Goal: Information Seeking & Learning: Learn about a topic

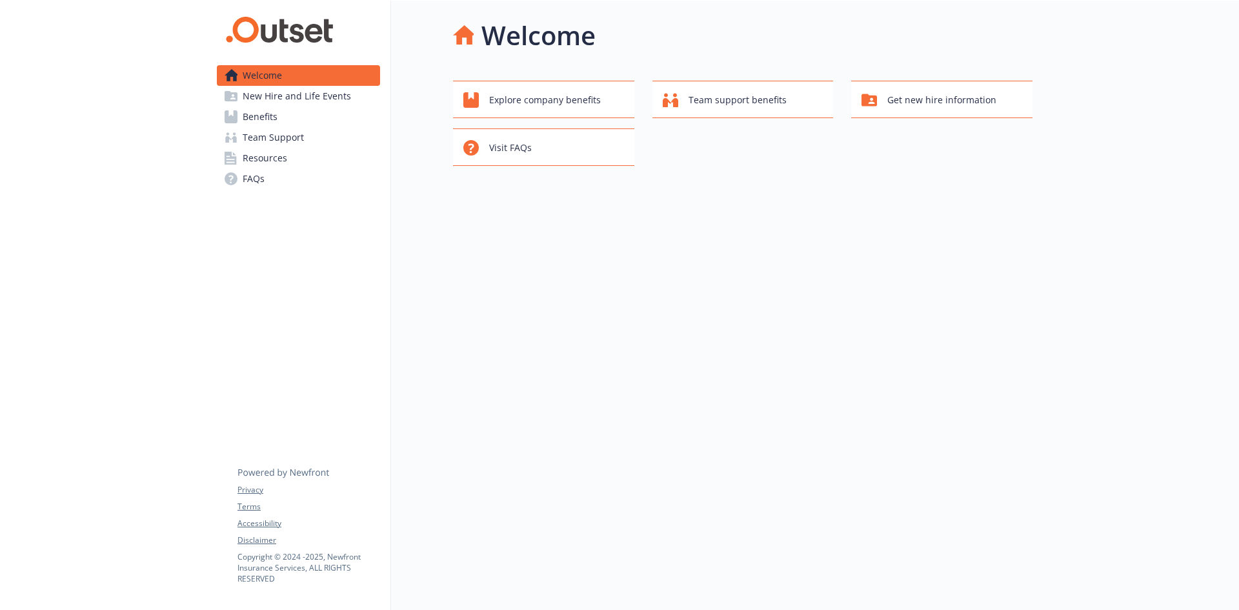
click at [301, 98] on span "New Hire and Life Events" at bounding box center [297, 96] width 108 height 21
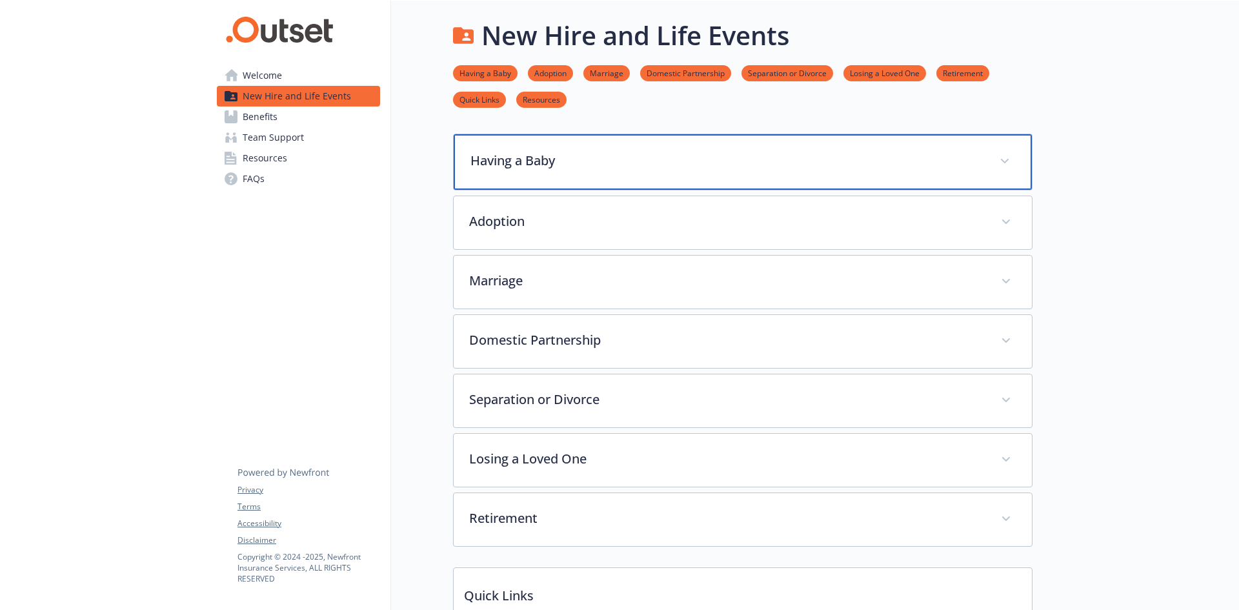
click at [996, 160] on span at bounding box center [1004, 161] width 21 height 21
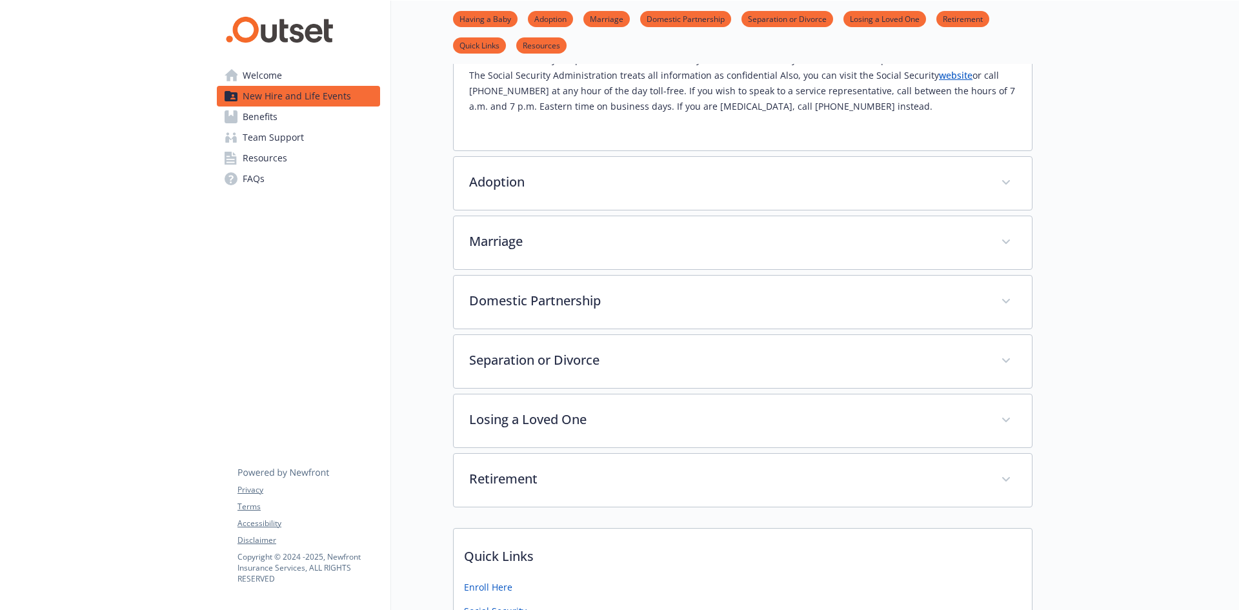
scroll to position [710, 0]
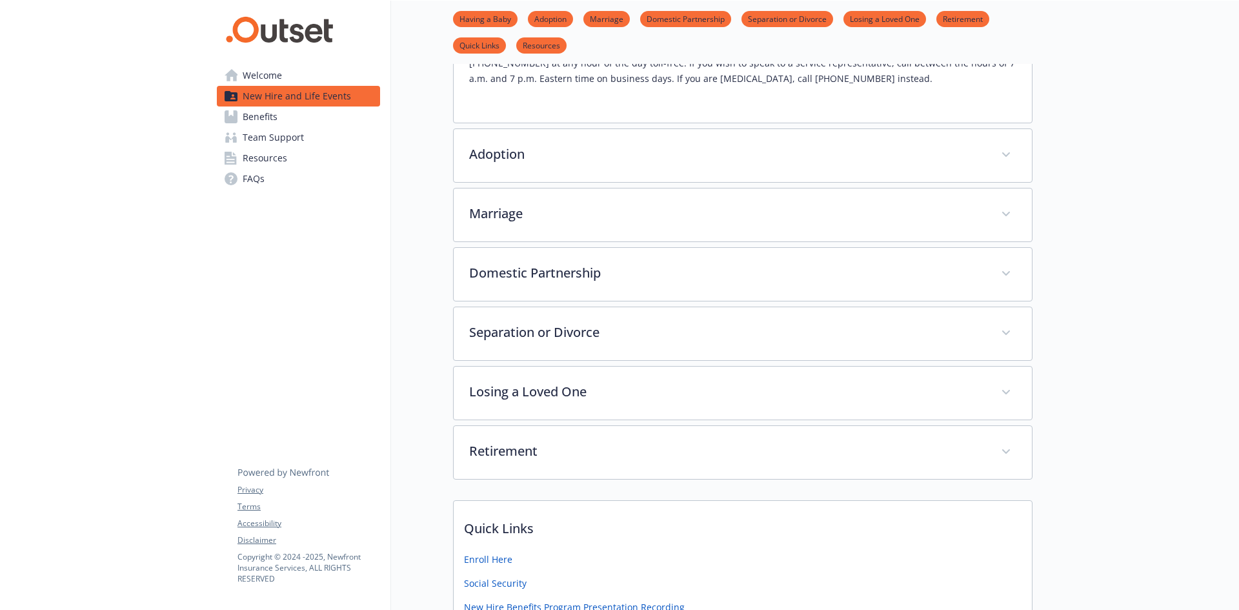
click at [596, 21] on link "Marriage" at bounding box center [606, 18] width 46 height 12
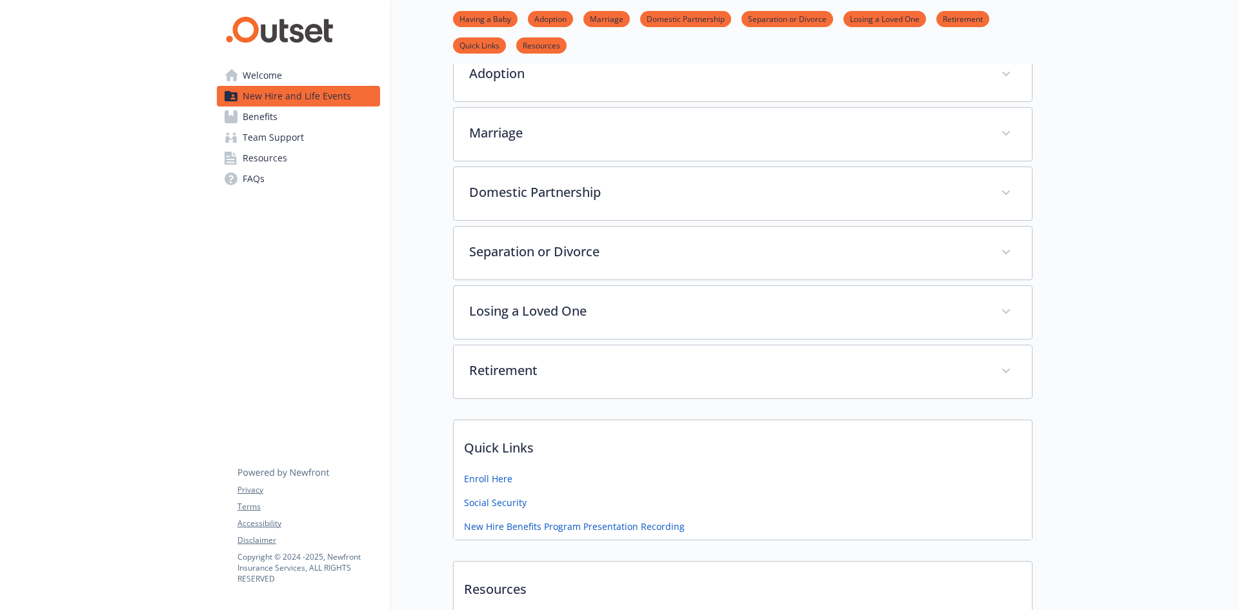
scroll to position [800, 10]
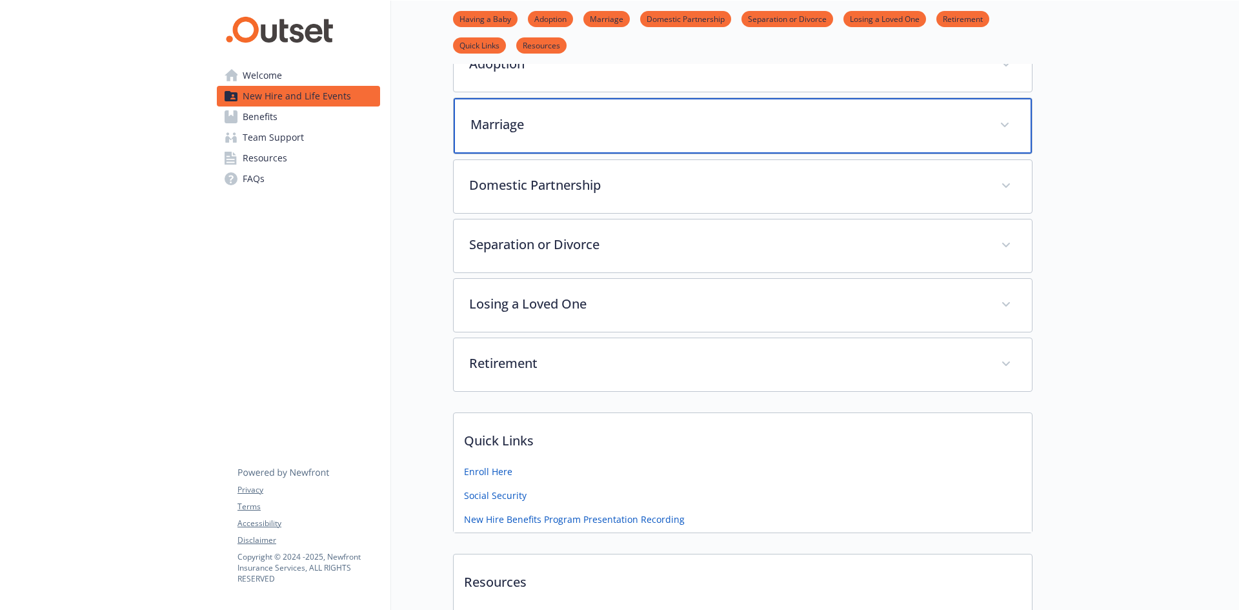
click at [995, 115] on span at bounding box center [1004, 125] width 21 height 21
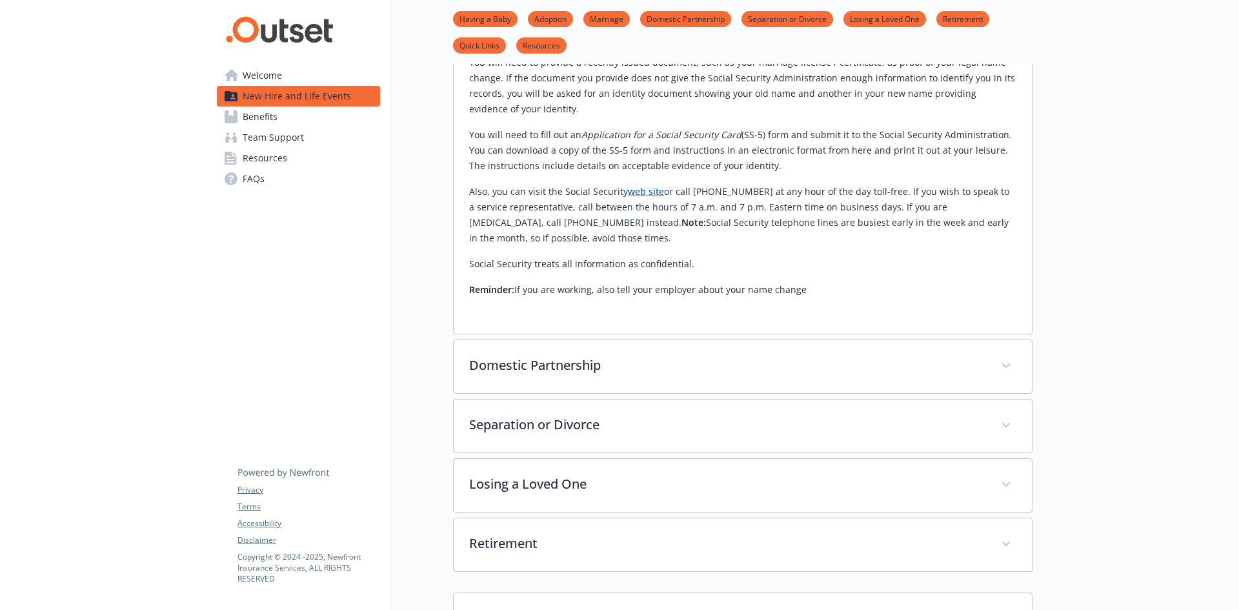
scroll to position [1316, 10]
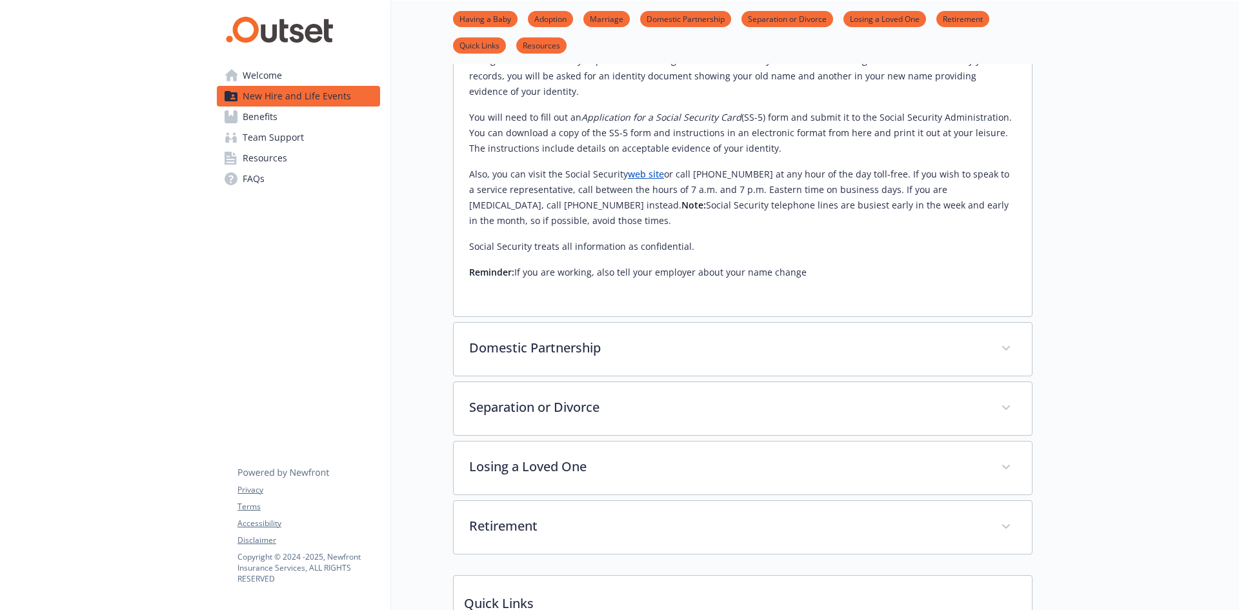
click at [248, 119] on span "Benefits" at bounding box center [260, 116] width 35 height 21
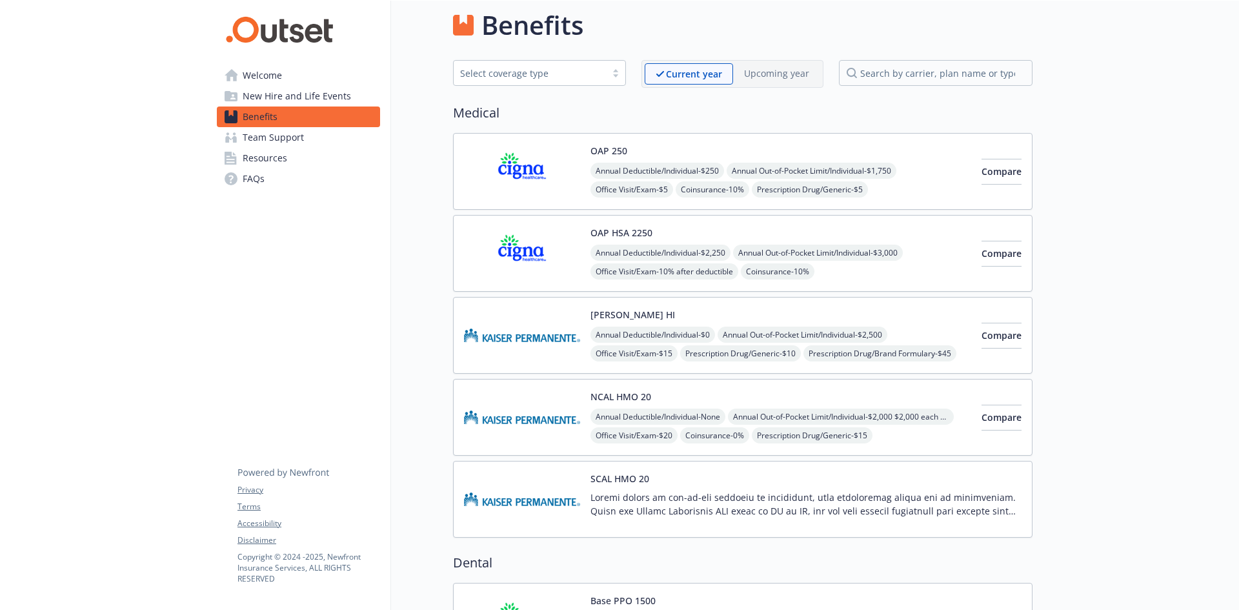
scroll to position [1316, 10]
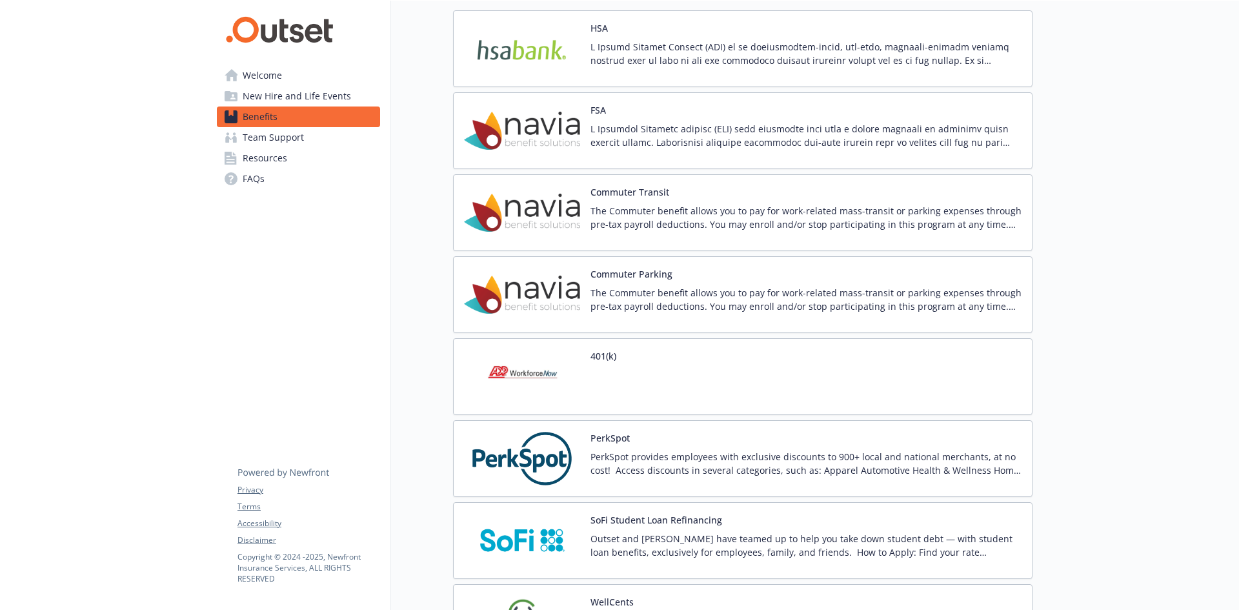
click at [251, 72] on span "Welcome" at bounding box center [262, 75] width 39 height 21
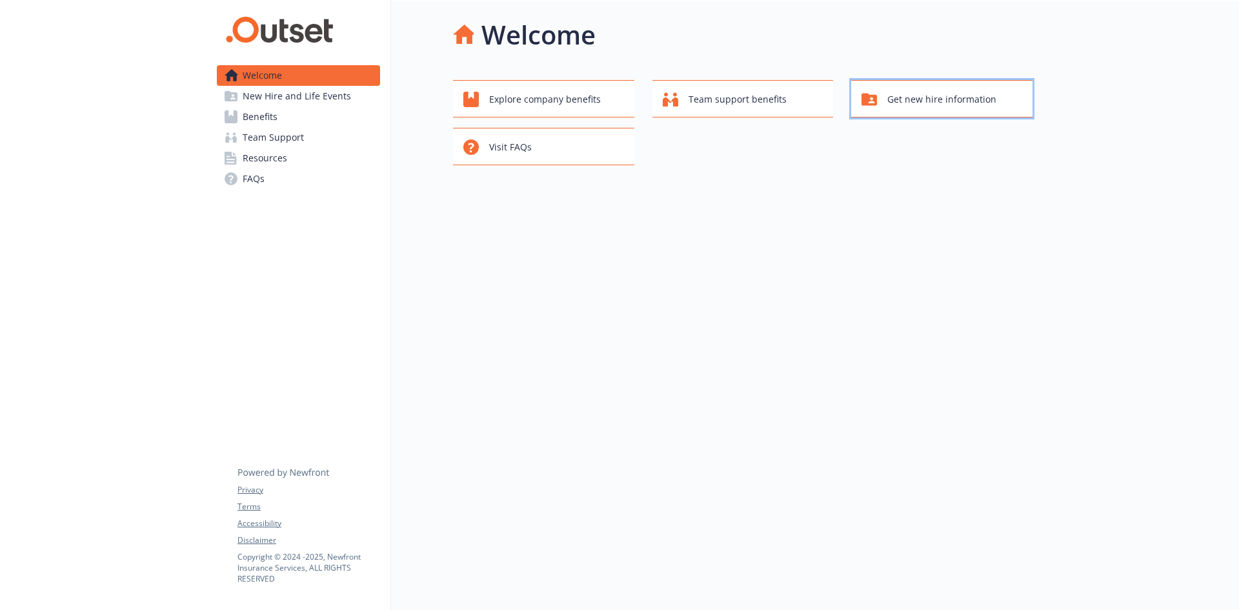
click at [944, 93] on span "Get new hire information" at bounding box center [941, 99] width 109 height 25
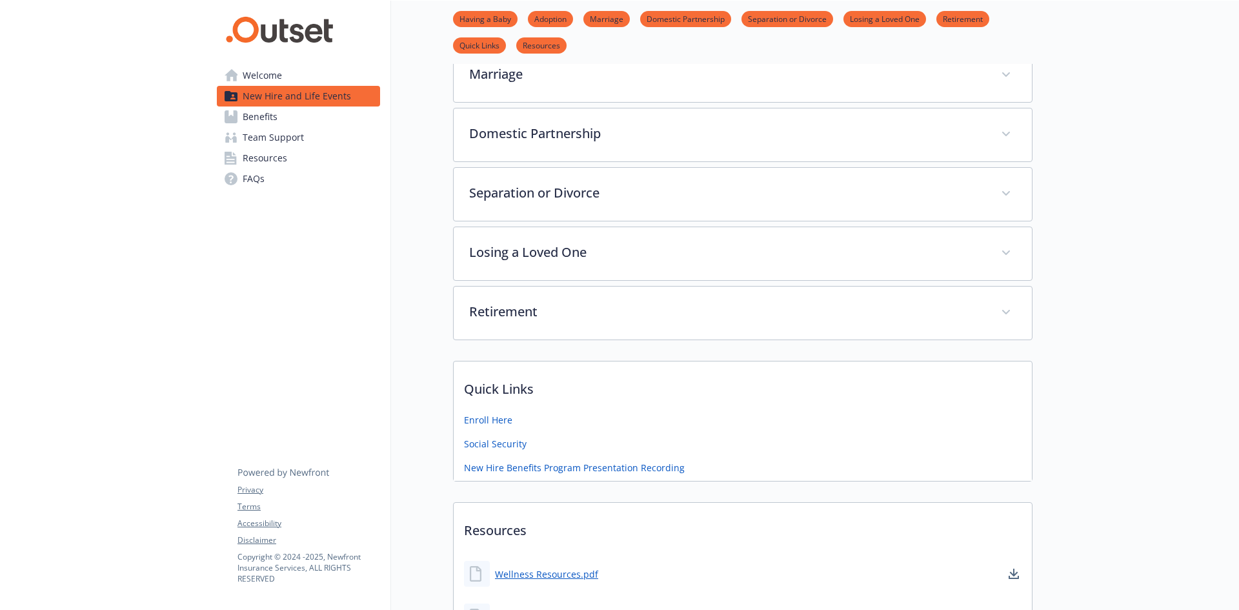
scroll to position [268, 10]
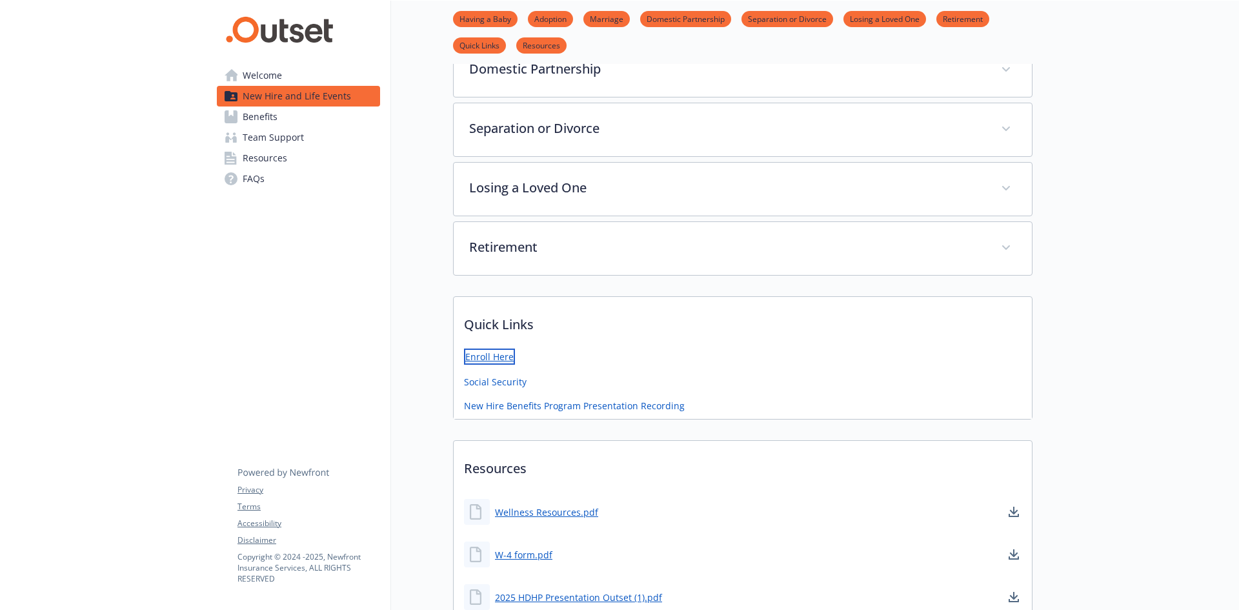
click at [483, 354] on link "Enroll Here" at bounding box center [489, 356] width 51 height 16
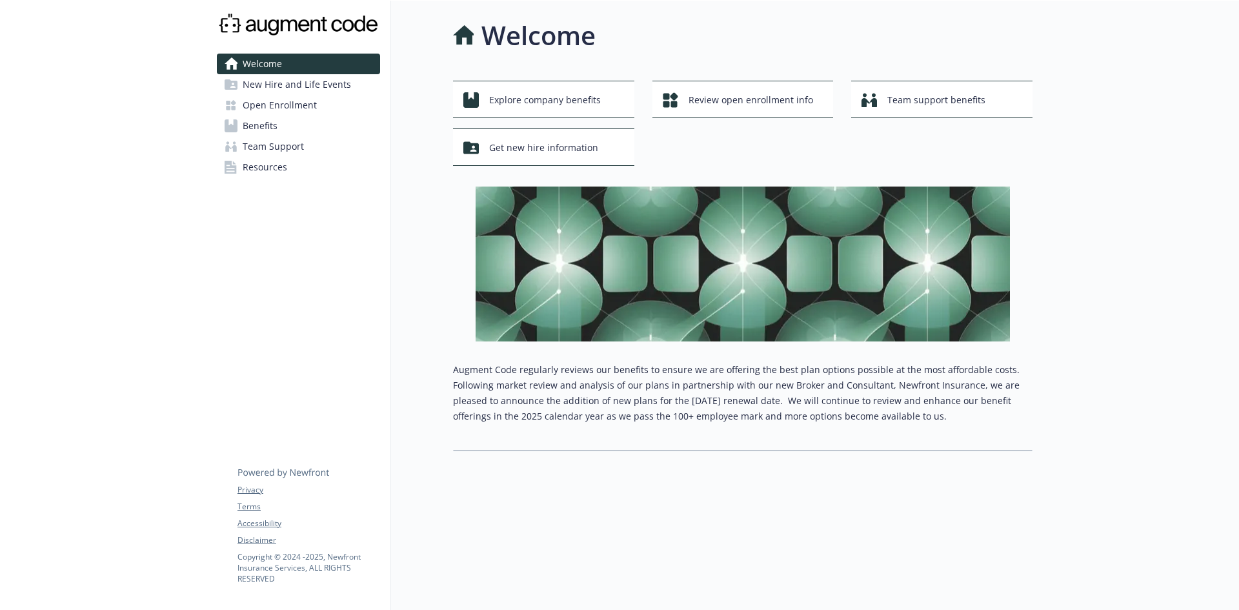
click at [285, 89] on span "New Hire and Life Events" at bounding box center [297, 84] width 108 height 21
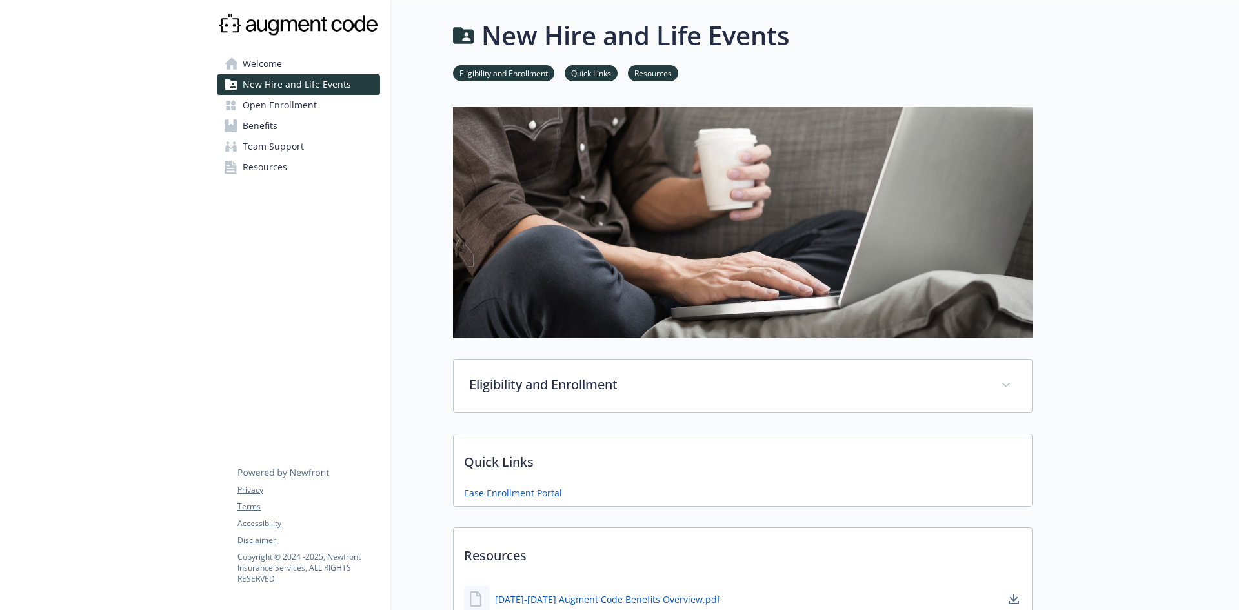
scroll to position [65, 0]
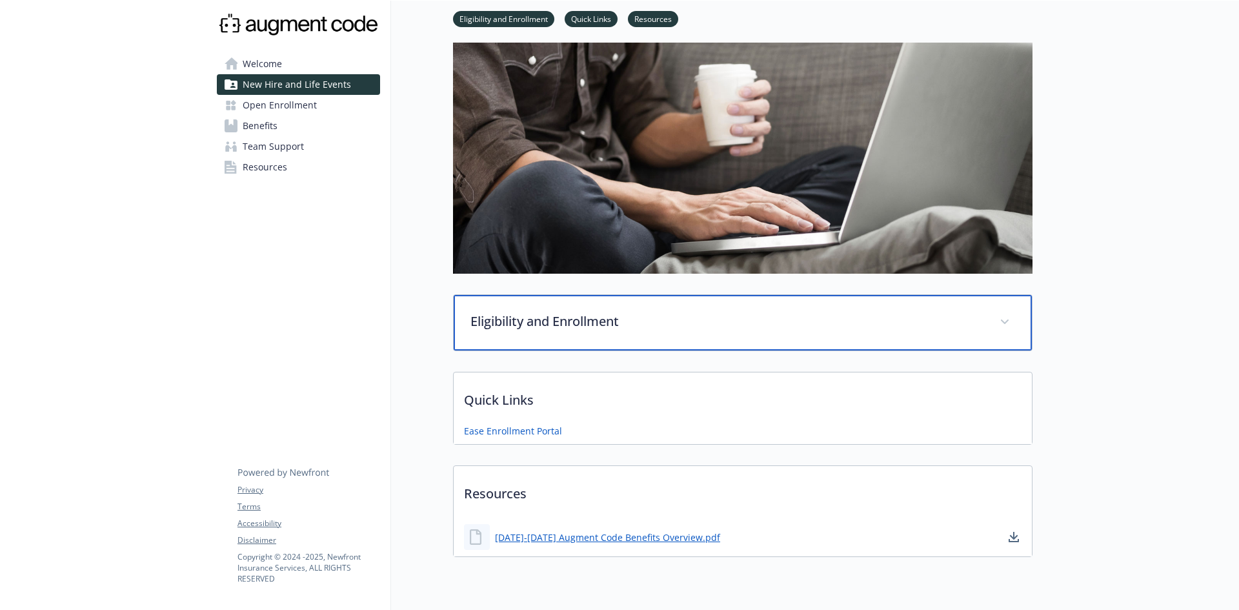
click at [1001, 326] on span at bounding box center [1004, 322] width 21 height 21
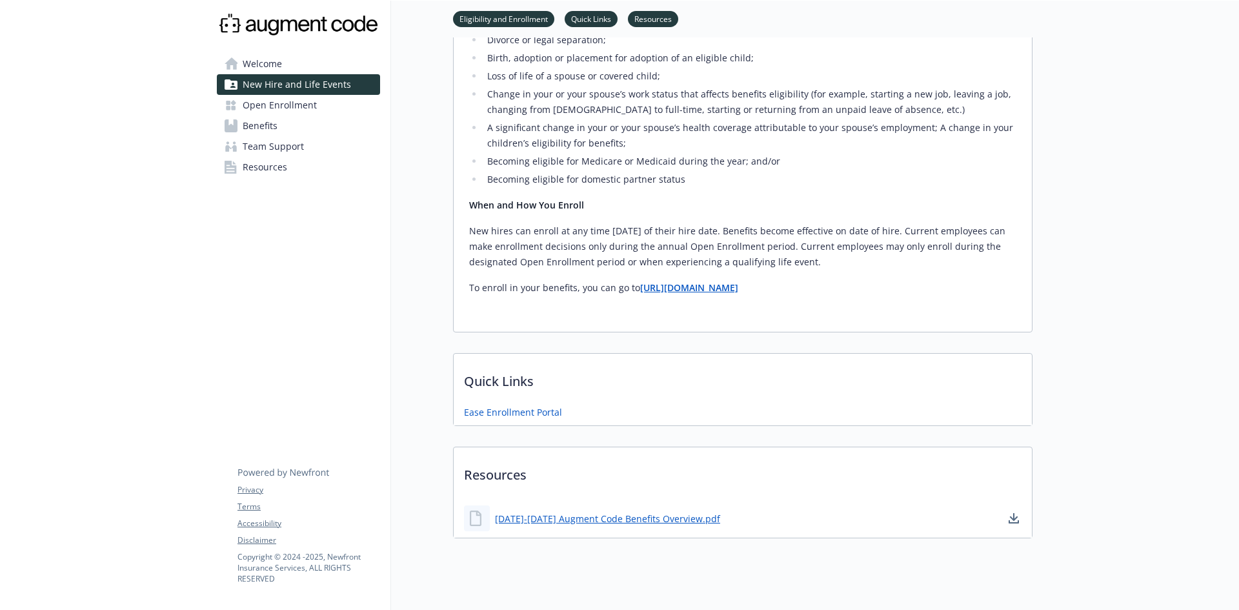
scroll to position [710, 0]
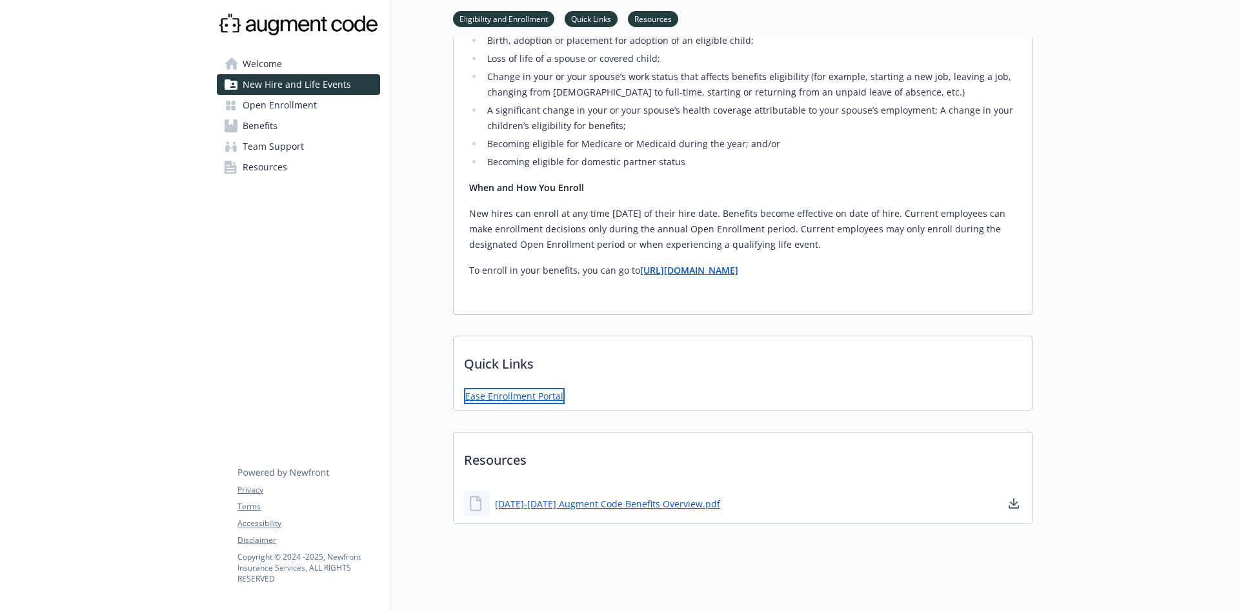
click at [502, 398] on link "Ease Enrollment Portal" at bounding box center [514, 396] width 101 height 16
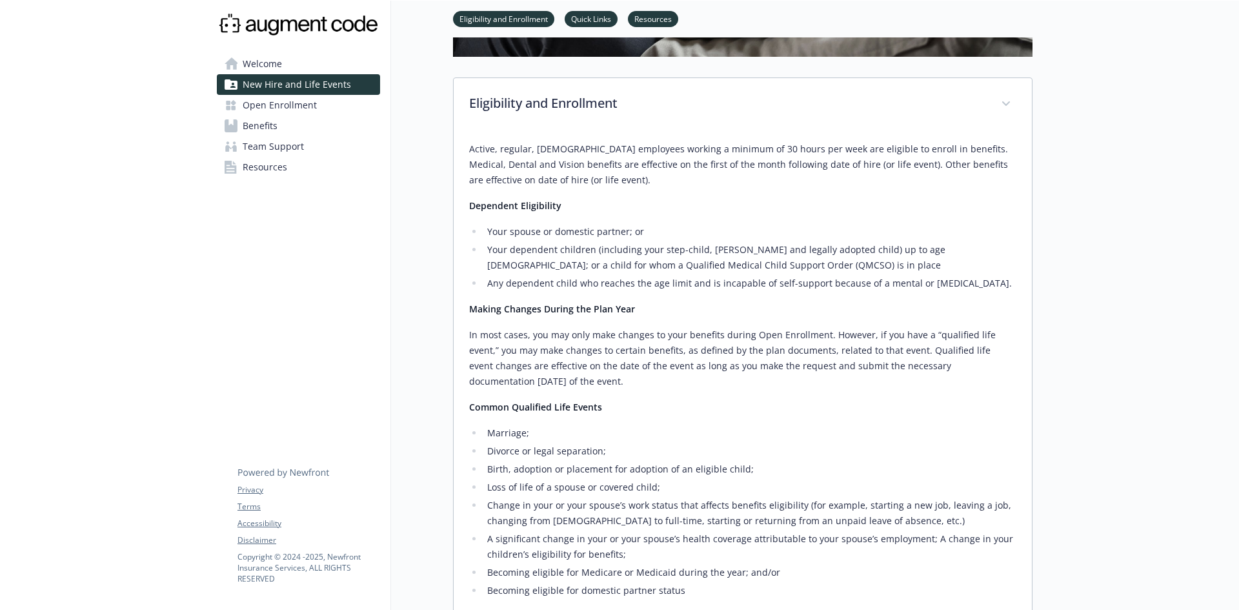
scroll to position [258, 0]
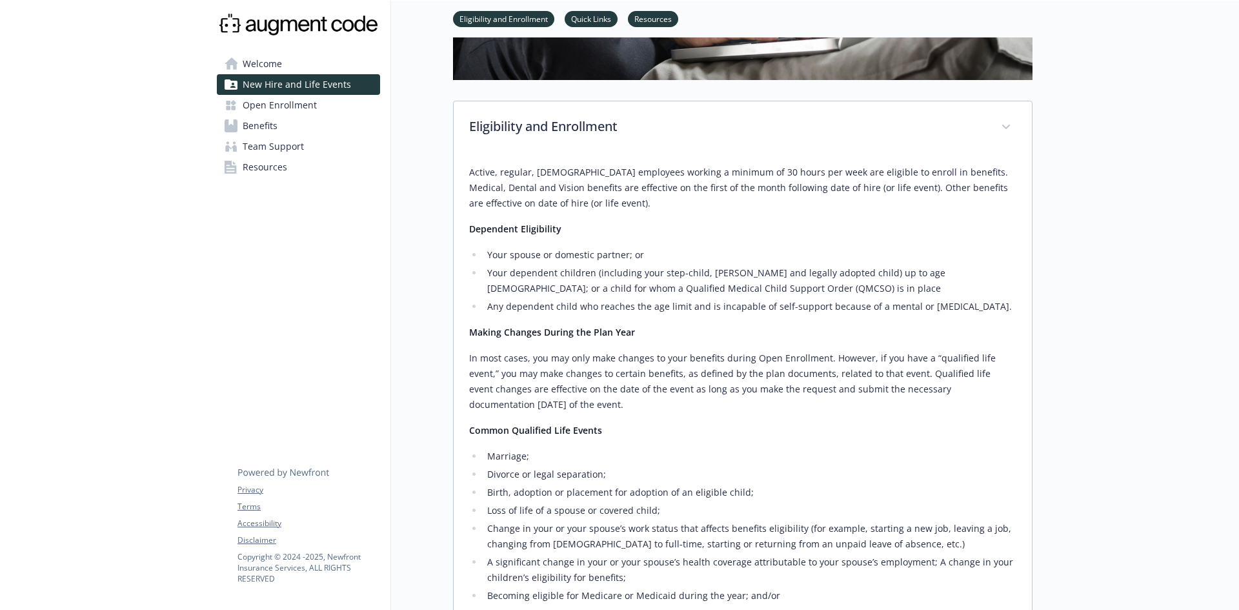
click at [264, 106] on span "Open Enrollment" at bounding box center [280, 105] width 74 height 21
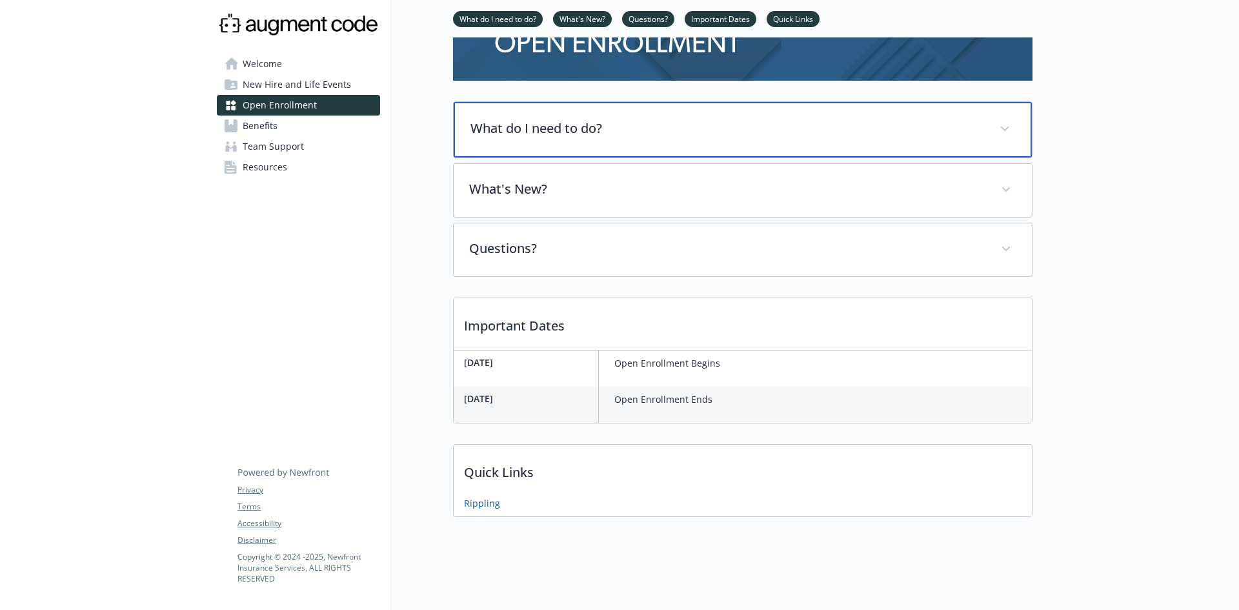
scroll to position [114, 0]
click at [1004, 125] on span at bounding box center [1004, 129] width 21 height 21
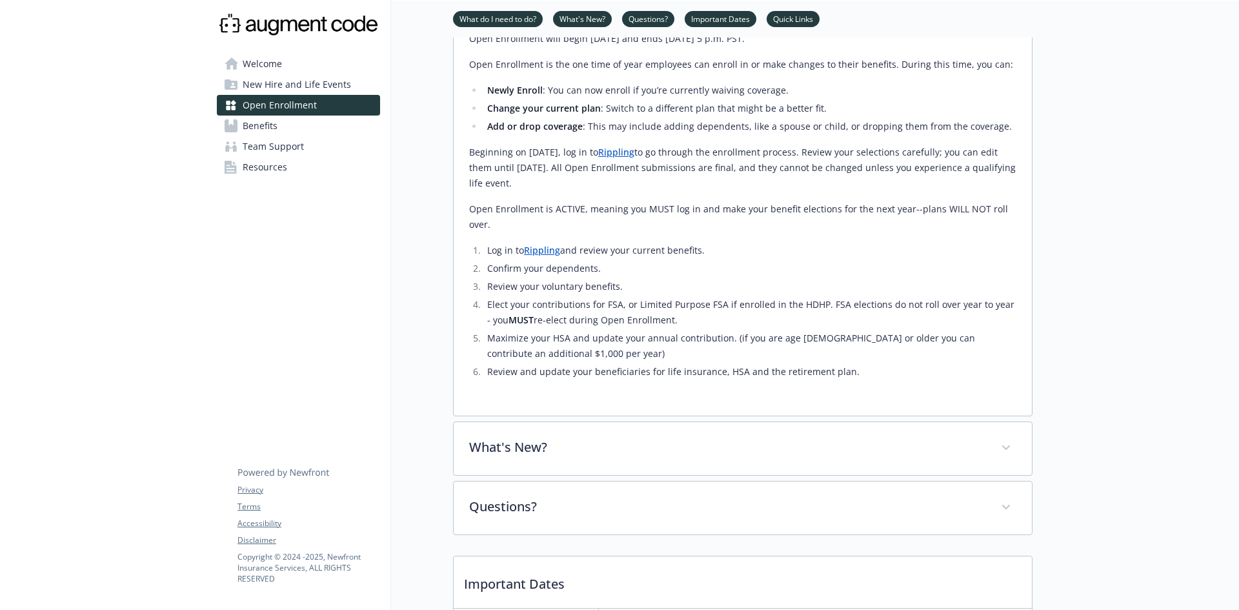
scroll to position [243, 0]
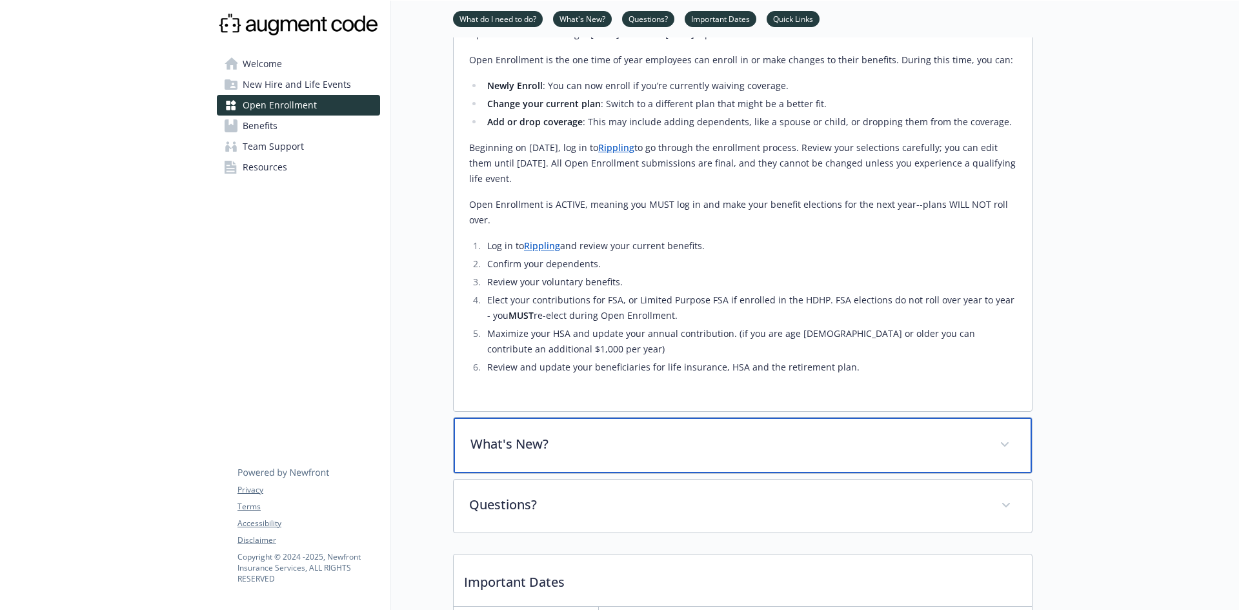
click at [997, 434] on span at bounding box center [1004, 444] width 21 height 21
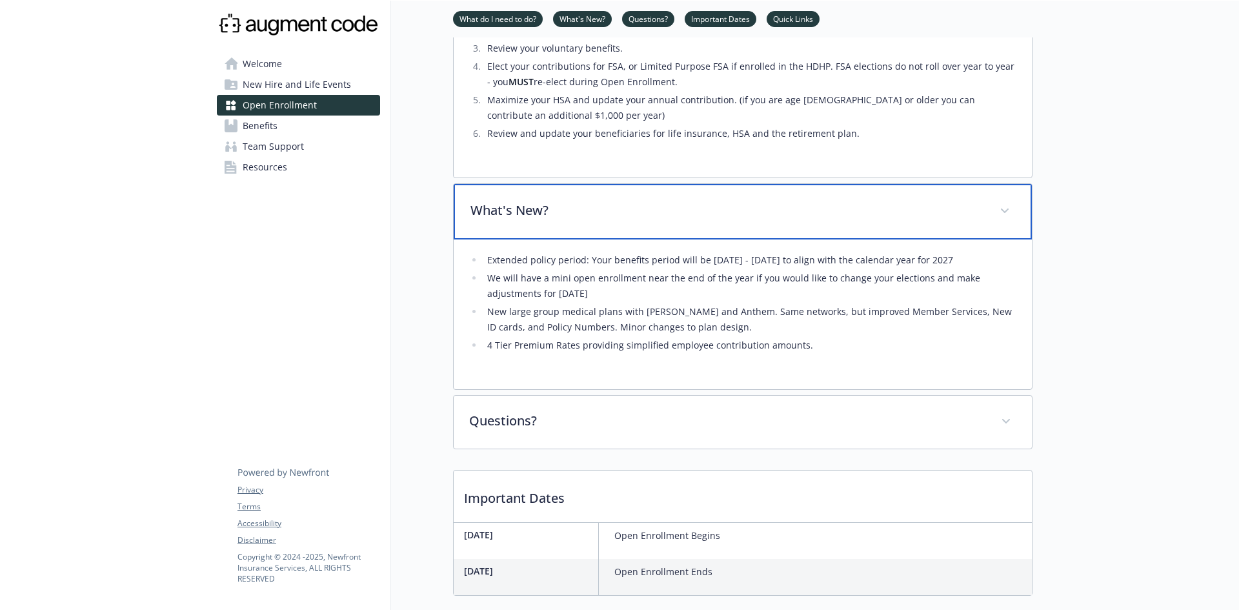
scroll to position [501, 0]
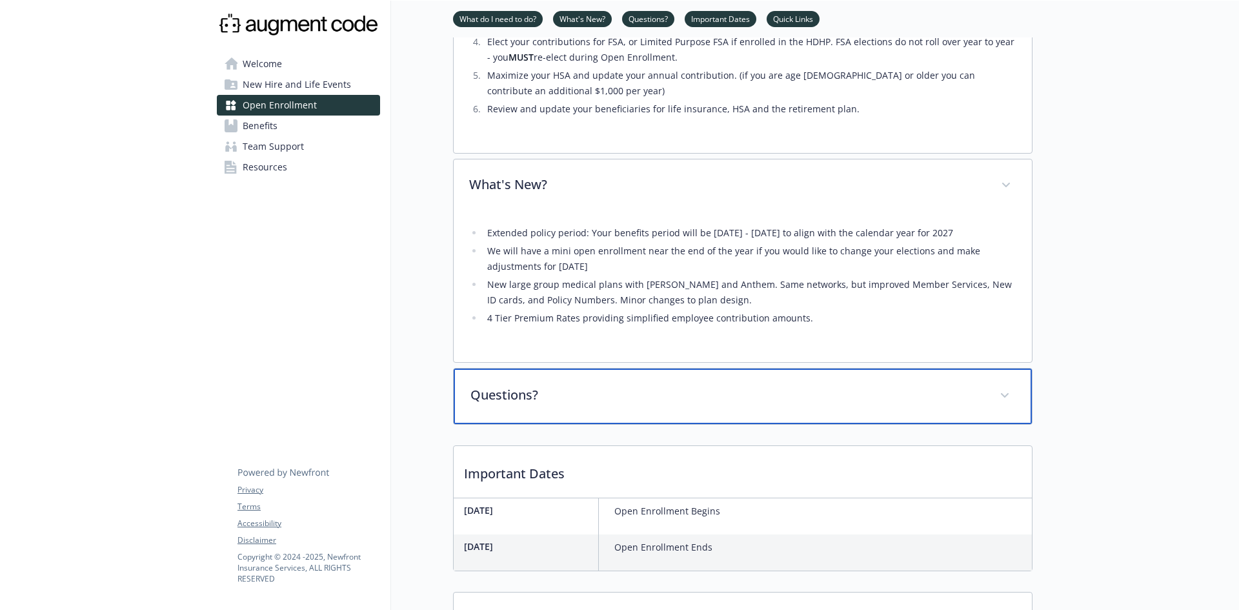
click at [1006, 393] on icon at bounding box center [1005, 395] width 8 height 5
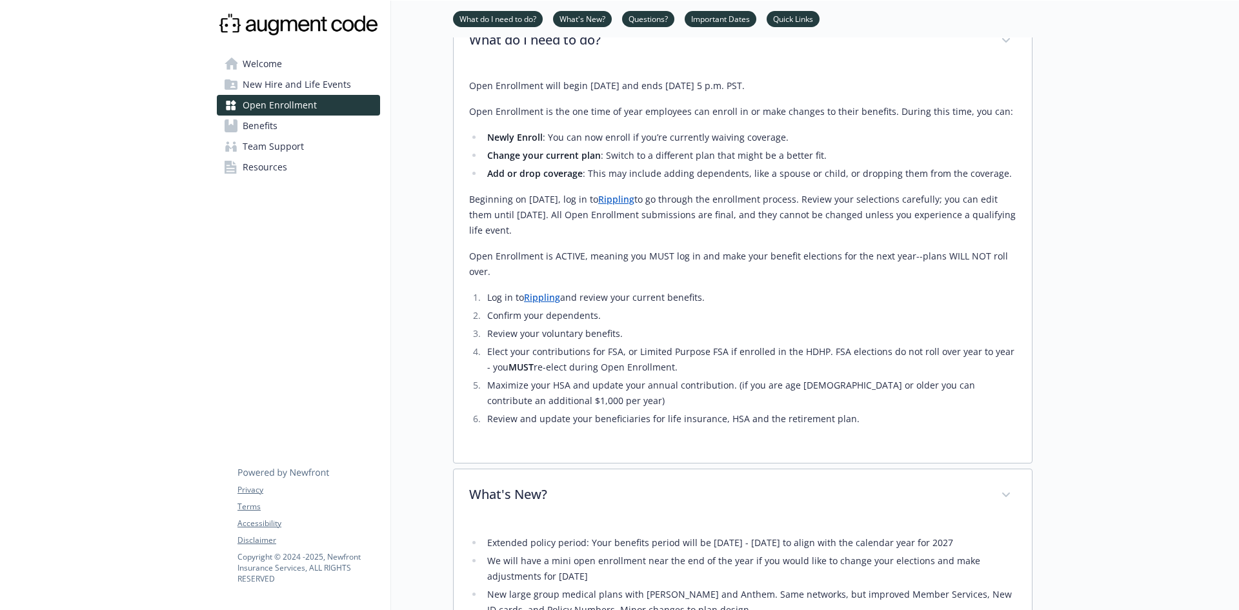
scroll to position [127, 0]
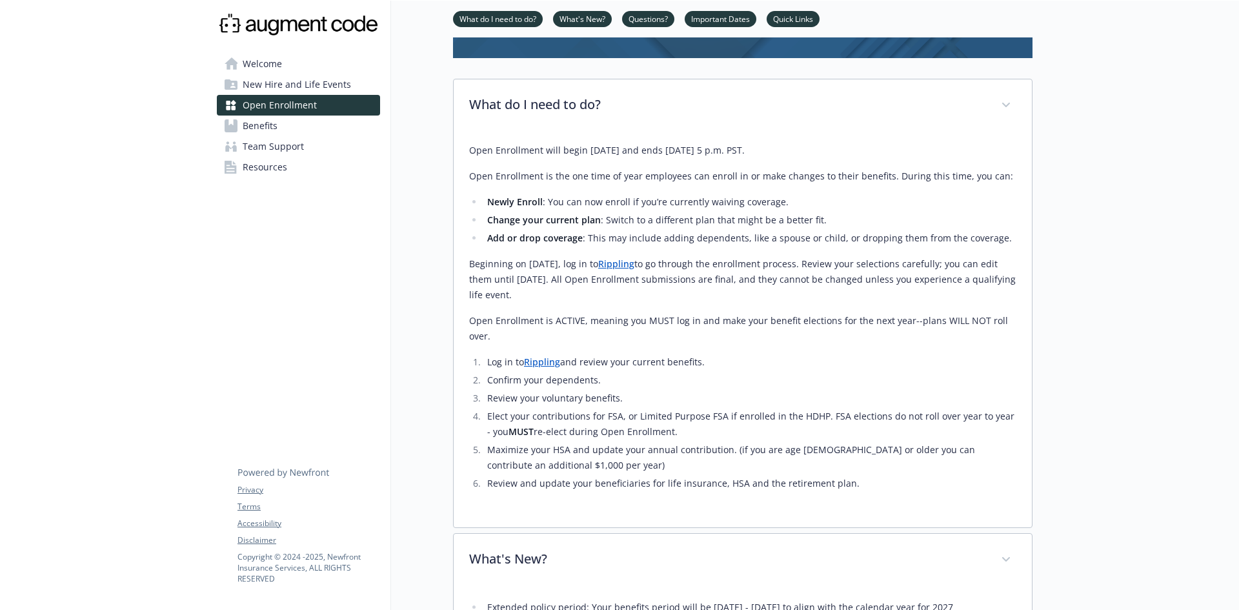
click at [574, 16] on link "What's New?" at bounding box center [582, 18] width 59 height 12
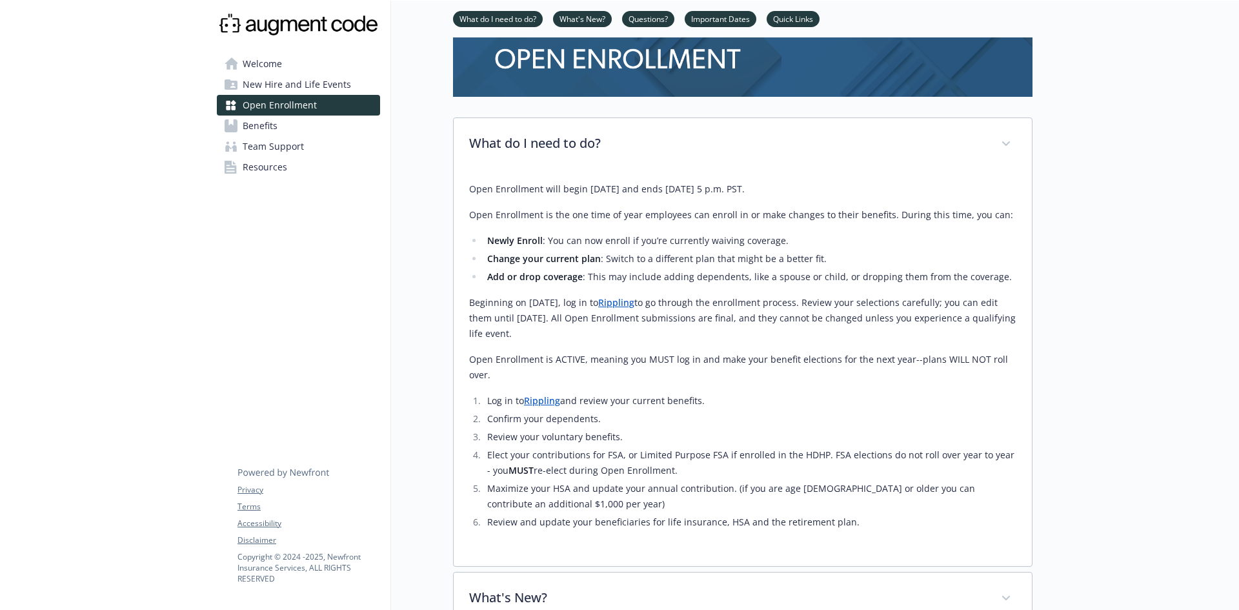
scroll to position [24, 10]
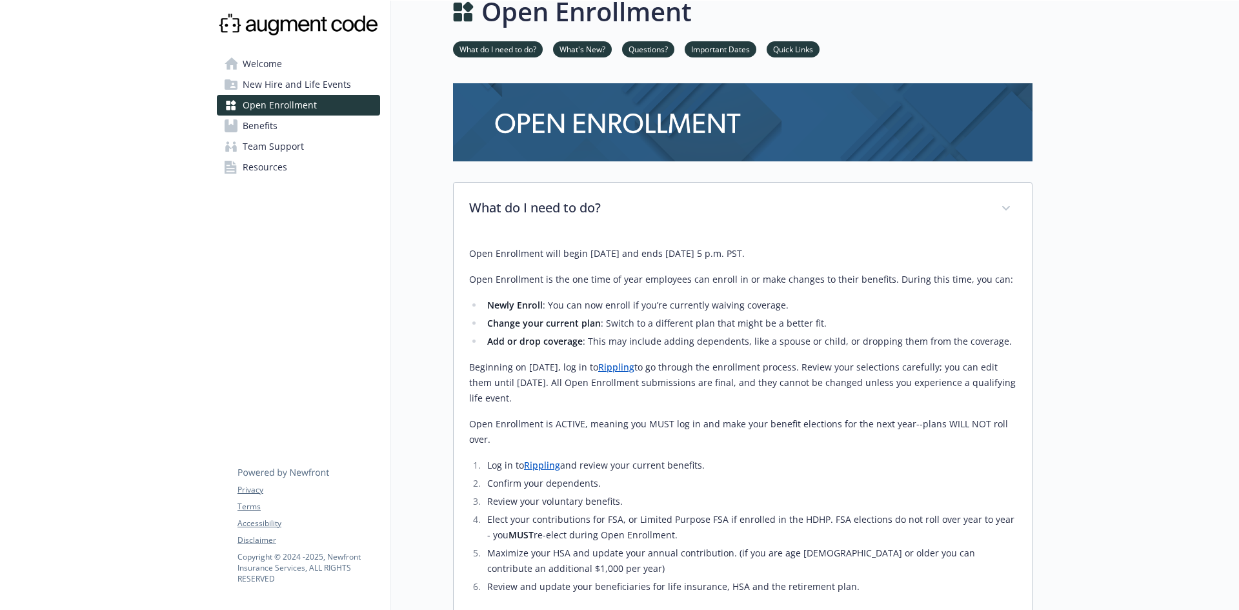
click at [258, 85] on span "New Hire and Life Events" at bounding box center [297, 84] width 108 height 21
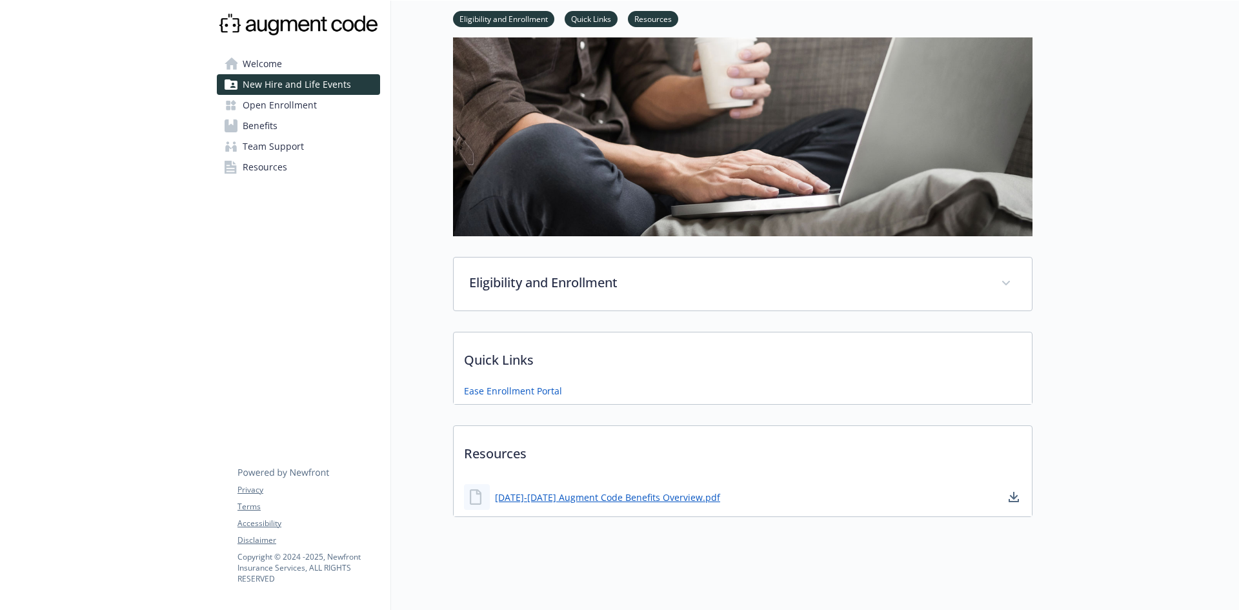
scroll to position [112, 10]
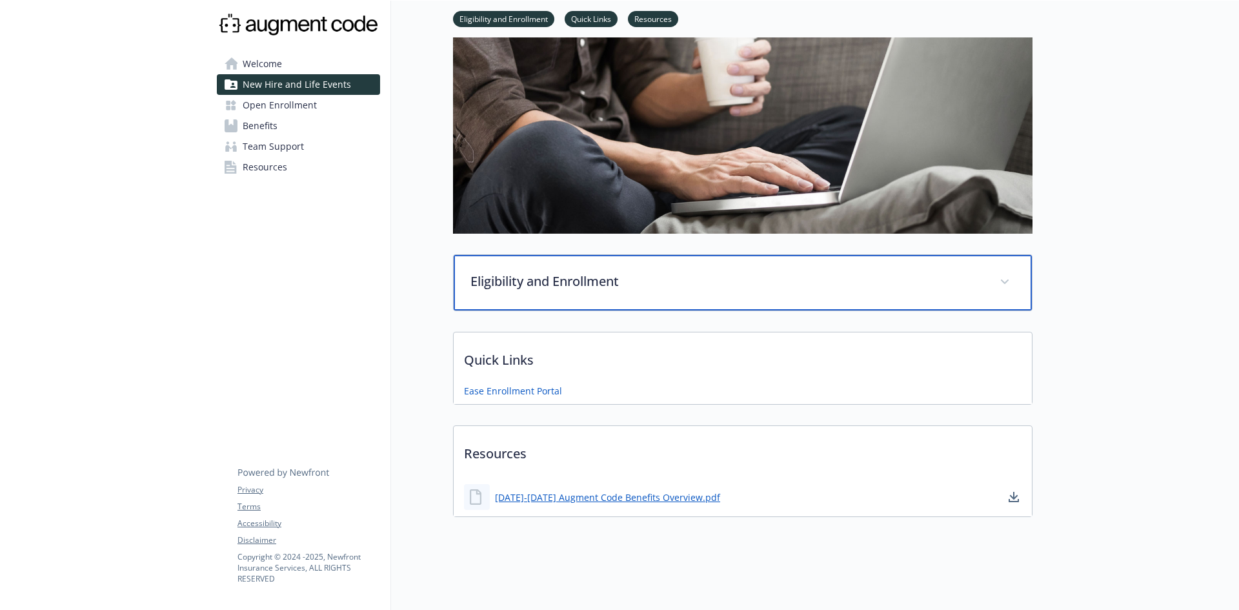
click at [994, 272] on span at bounding box center [1004, 282] width 21 height 21
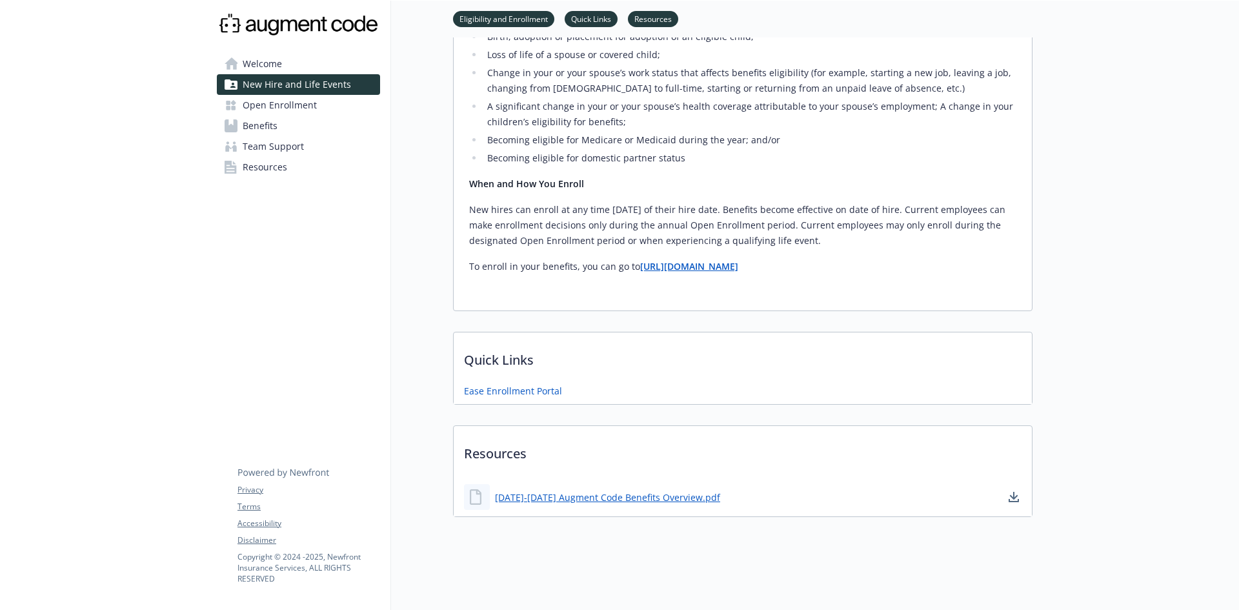
scroll to position [726, 10]
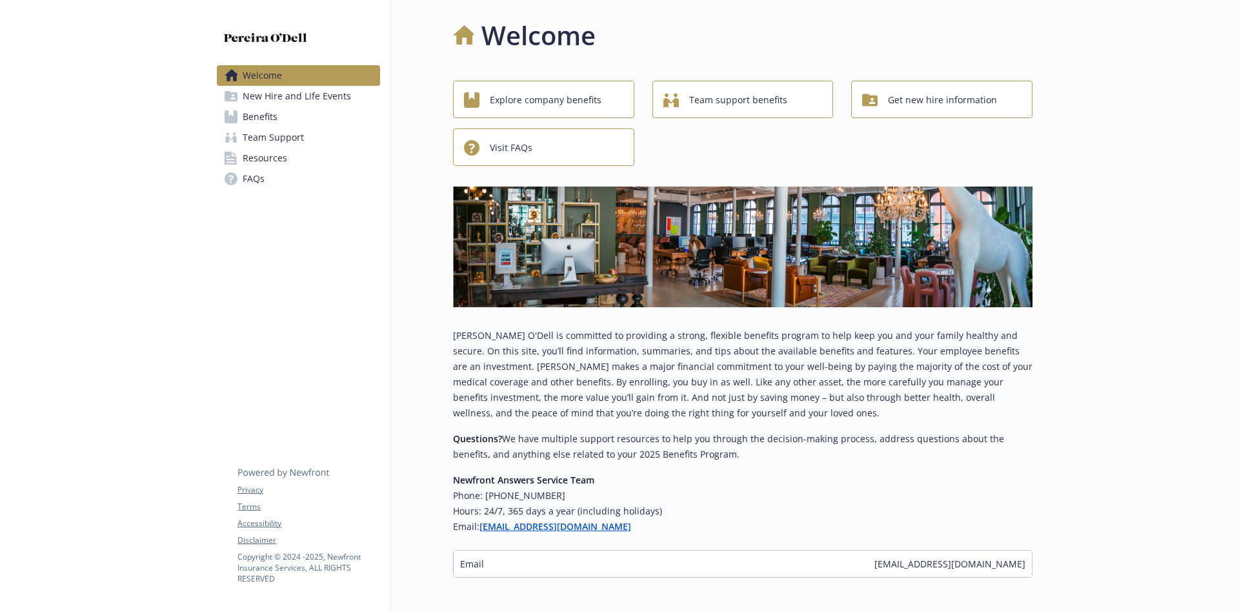
click at [282, 96] on span "New Hire and Life Events" at bounding box center [297, 96] width 108 height 21
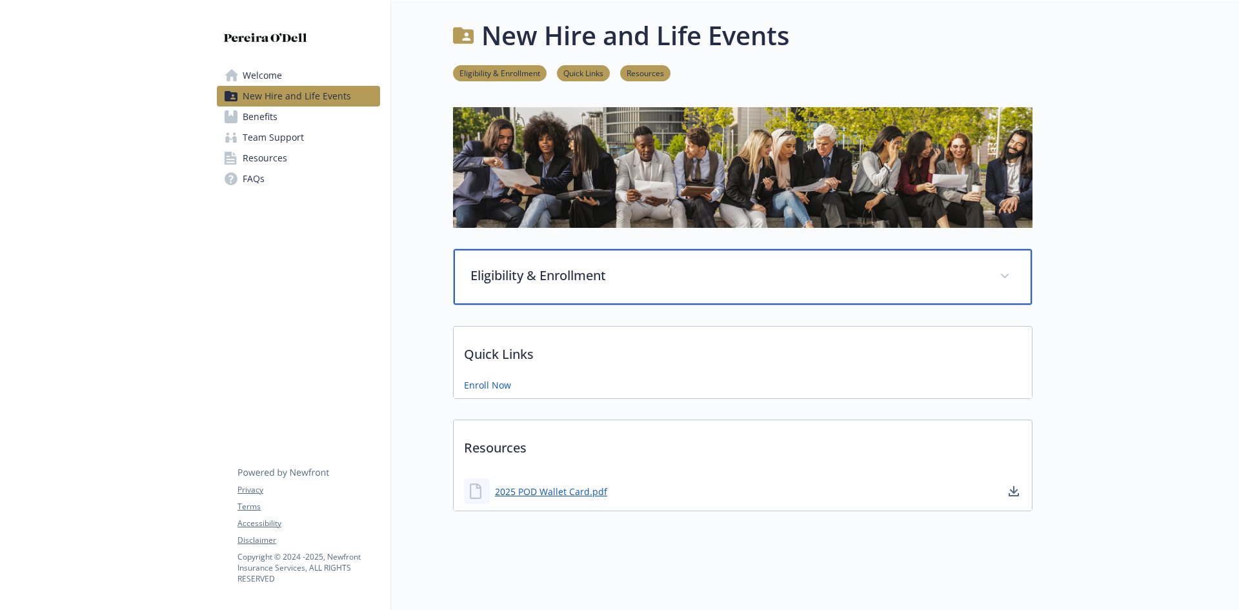
click at [541, 285] on div "Eligibility & Enrollment" at bounding box center [743, 276] width 578 height 55
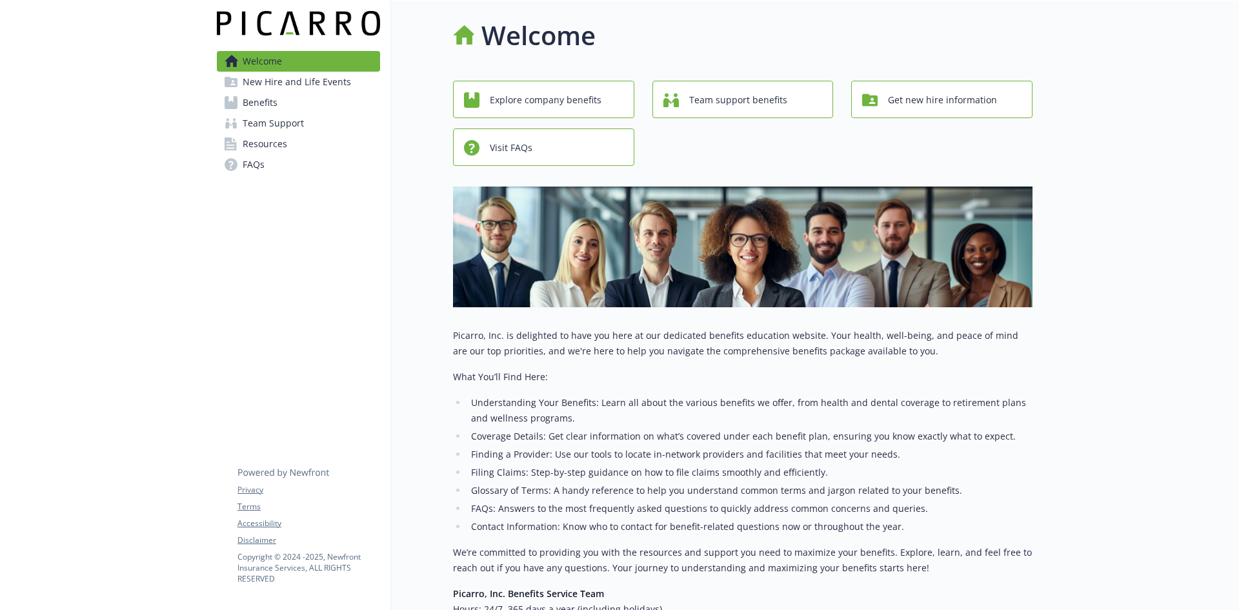
click at [315, 87] on span "New Hire and Life Events" at bounding box center [297, 82] width 108 height 21
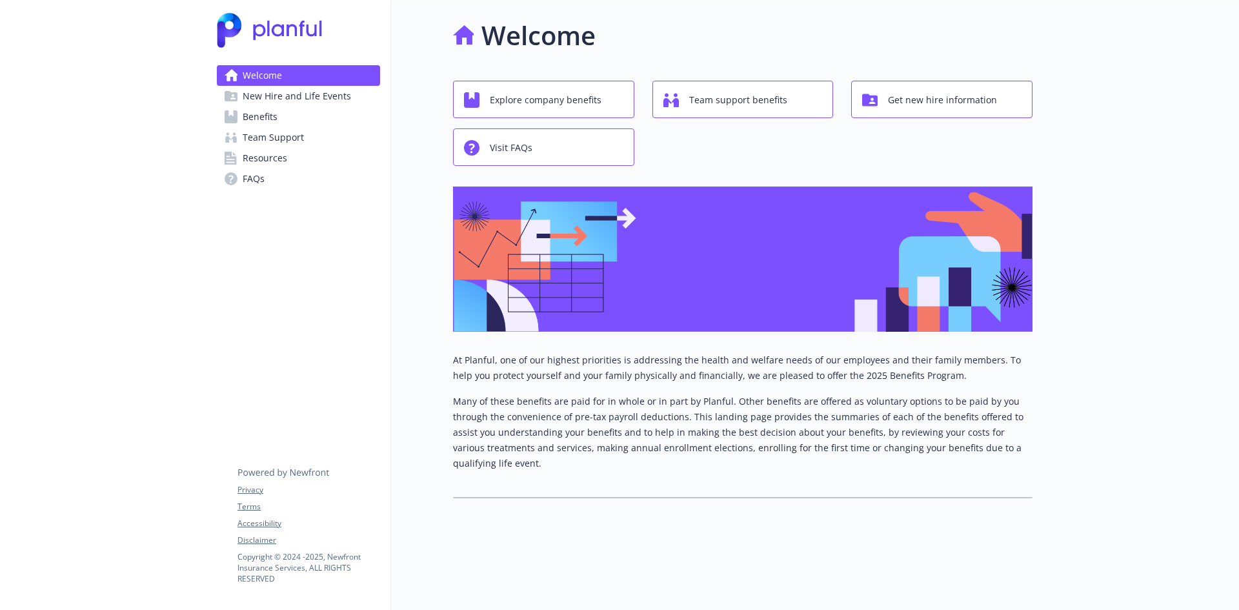
click at [263, 98] on span "New Hire and Life Events" at bounding box center [297, 96] width 108 height 21
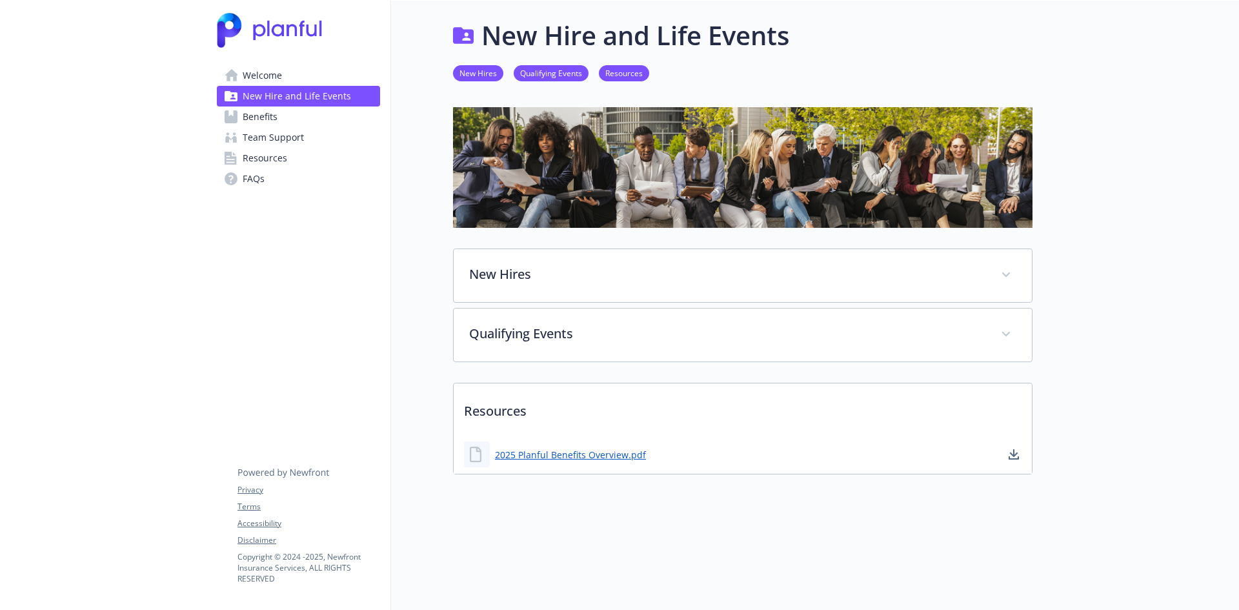
click at [246, 118] on span "Benefits" at bounding box center [260, 116] width 35 height 21
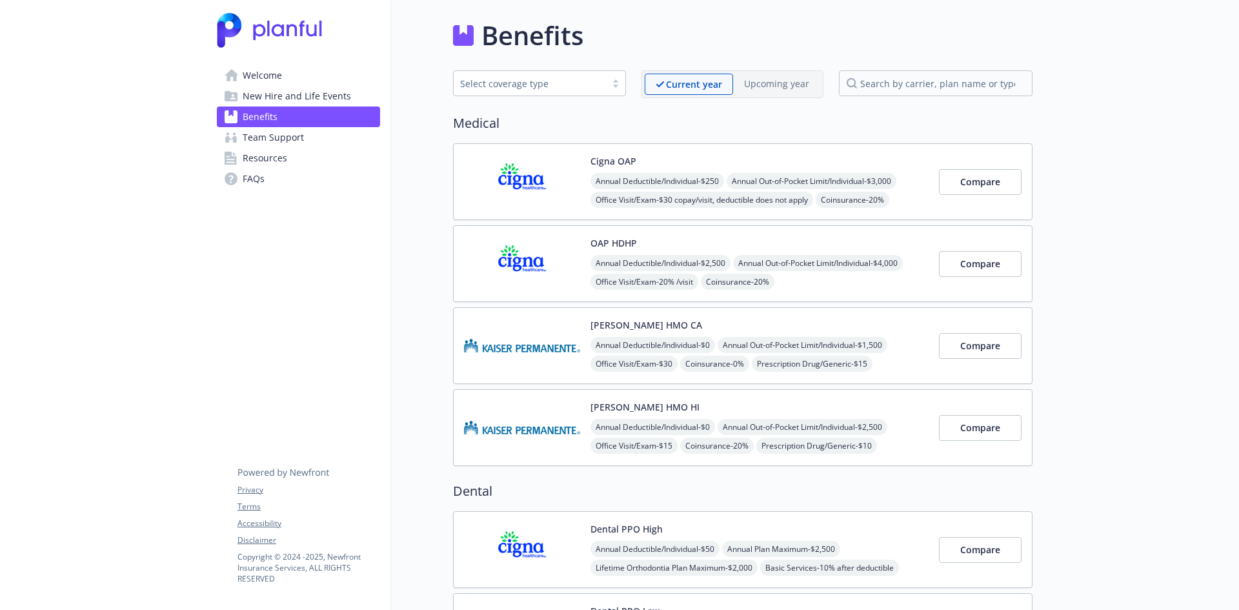
click at [272, 89] on span "New Hire and Life Events" at bounding box center [297, 96] width 108 height 21
